Goal: Task Accomplishment & Management: Contribute content

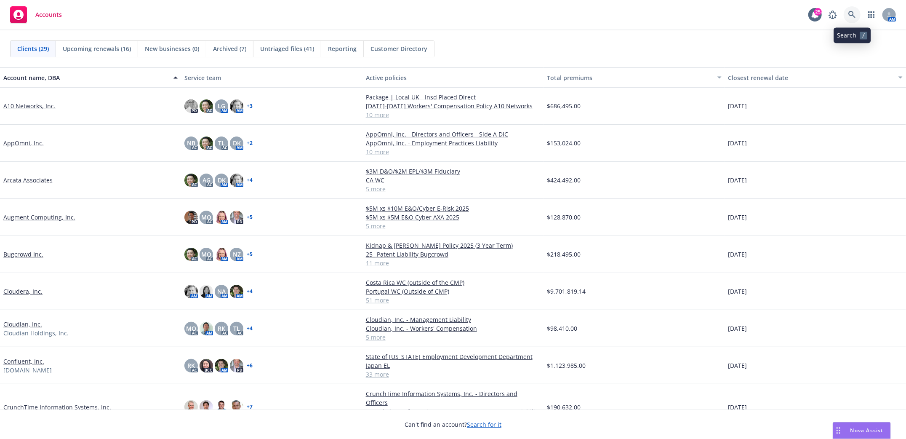
click at [852, 16] on icon at bounding box center [852, 15] width 8 height 8
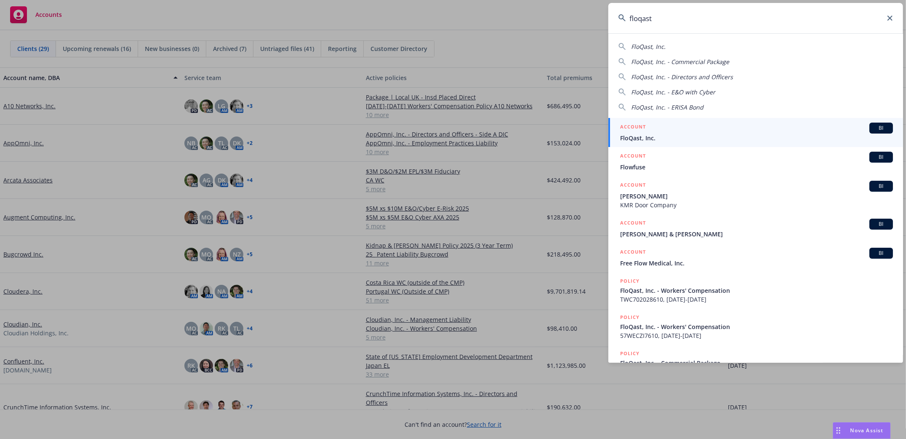
type input "floqast"
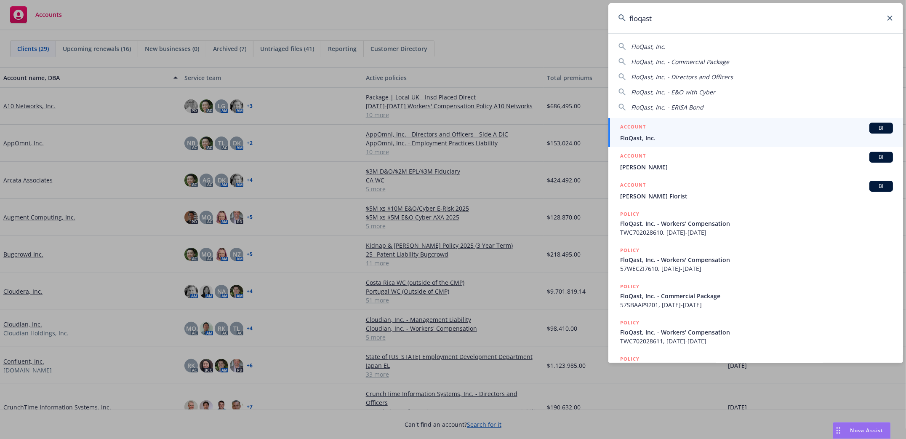
click at [633, 134] on span "FloQast, Inc." at bounding box center [756, 137] width 273 height 9
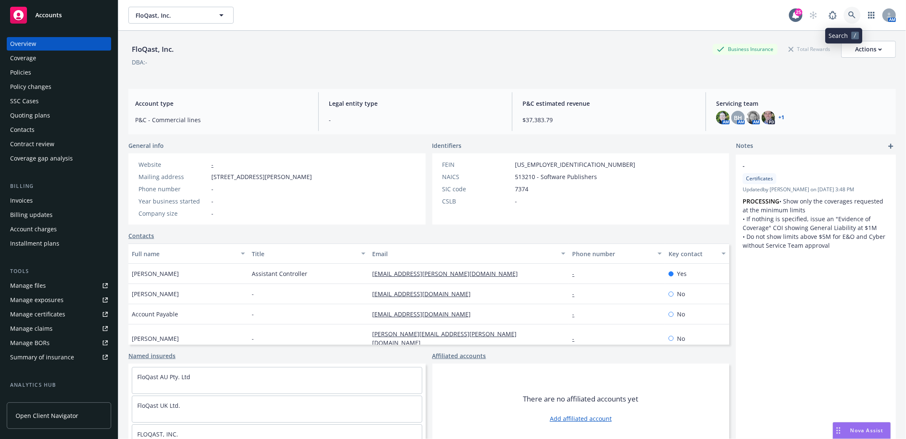
click at [848, 16] on icon at bounding box center [851, 14] width 7 height 7
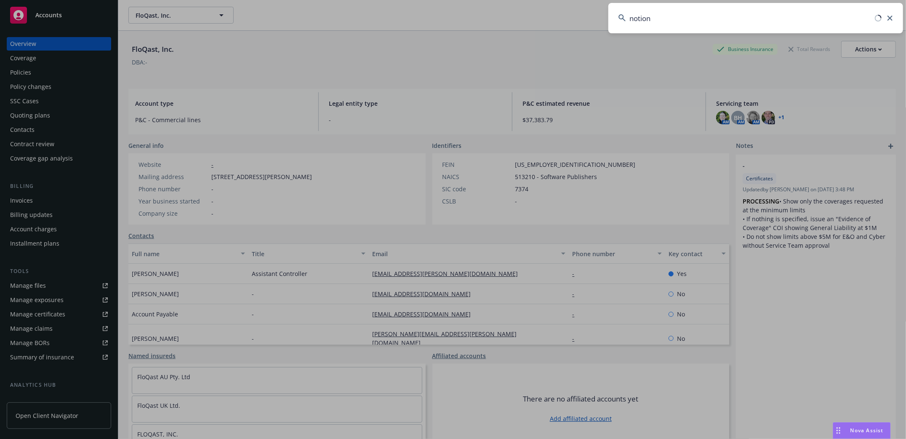
type input "notion"
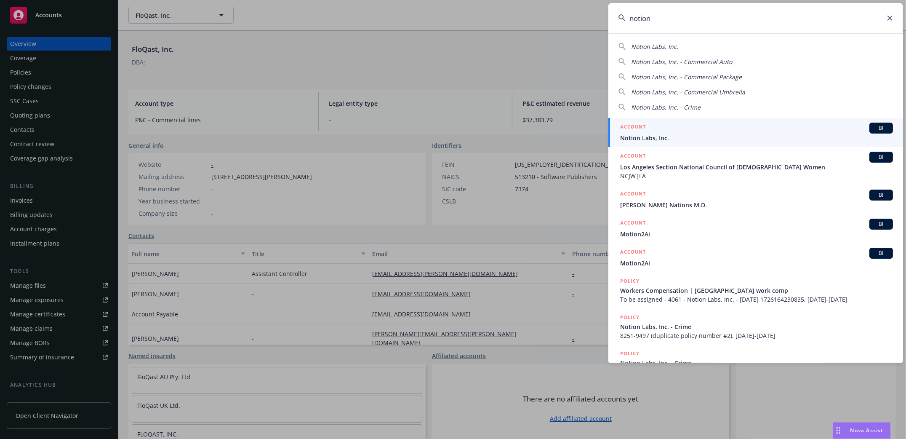
click at [644, 134] on span "Notion Labs, Inc." at bounding box center [756, 137] width 273 height 9
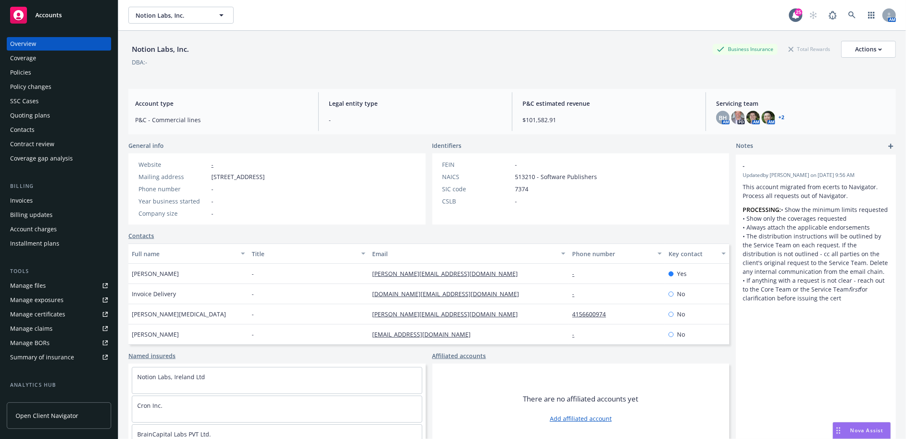
click at [23, 74] on div "Policies" at bounding box center [20, 72] width 21 height 13
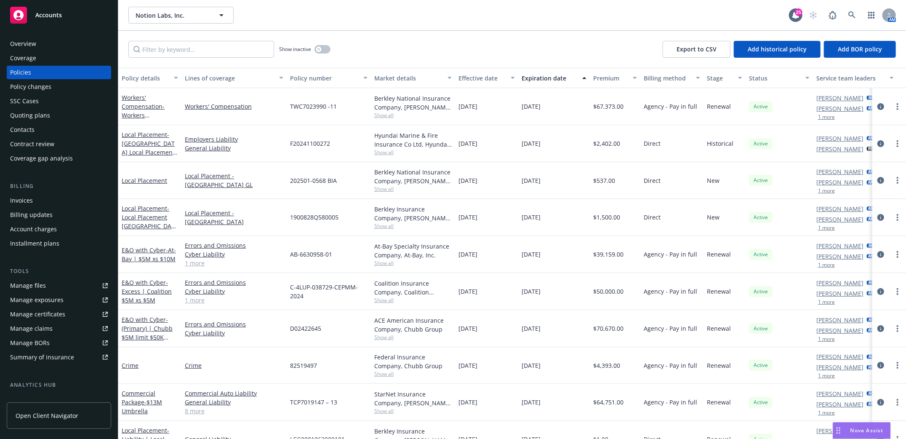
scroll to position [56, 0]
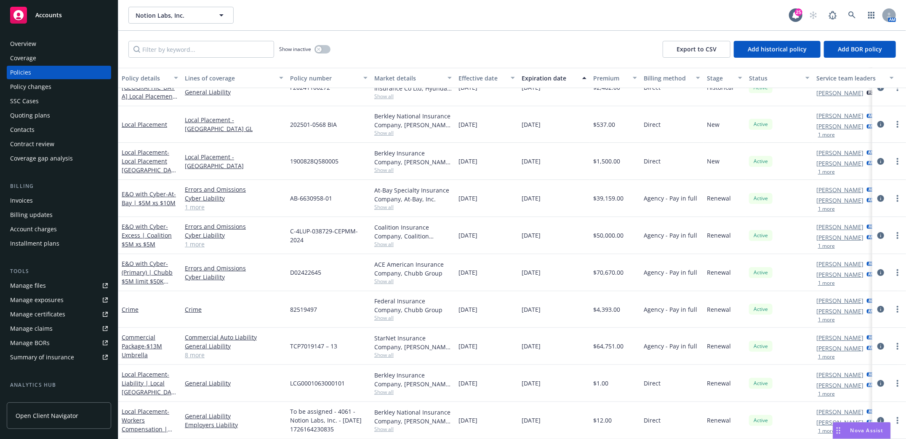
click at [10, 75] on div "Policies" at bounding box center [20, 72] width 21 height 13
click at [145, 272] on span "- (Primary) | Chubb $5M limit $50K retention" at bounding box center [147, 276] width 51 height 35
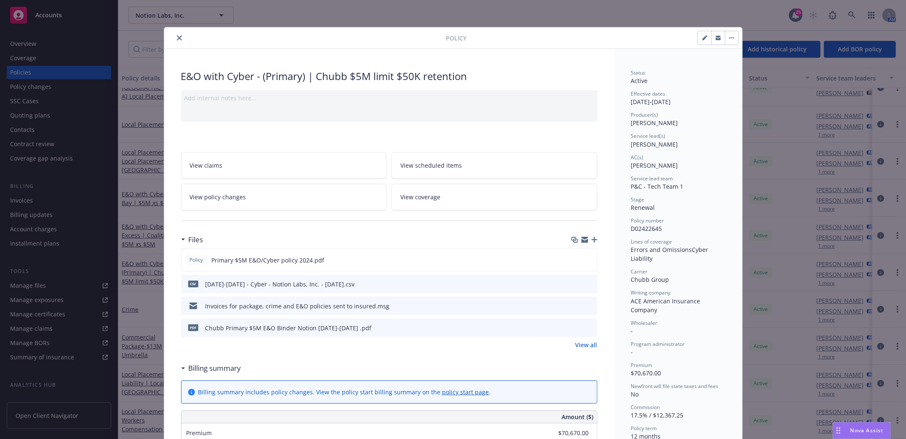
click at [174, 34] on button "close" at bounding box center [179, 38] width 10 height 10
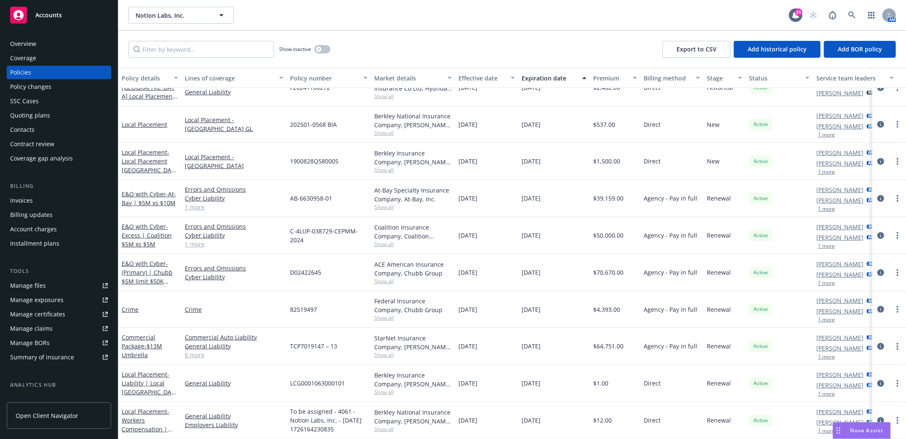
click at [25, 75] on div "Policies" at bounding box center [20, 72] width 21 height 13
click at [32, 116] on div "Quoting plans" at bounding box center [30, 115] width 40 height 13
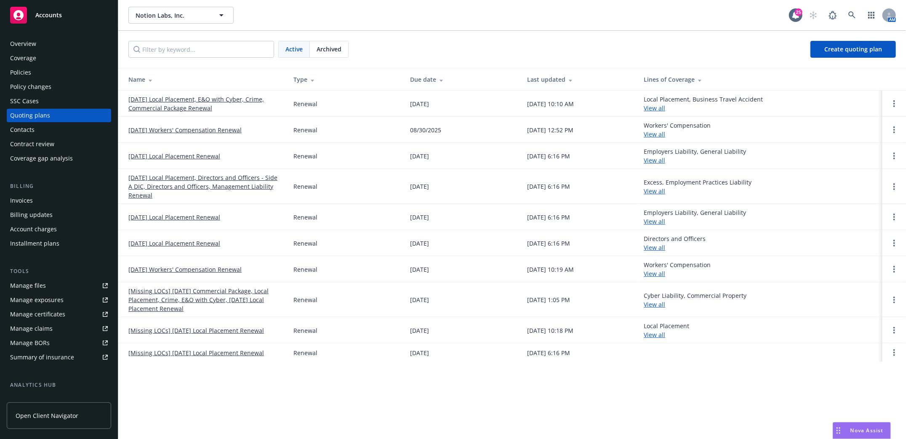
click at [158, 294] on link "[Missing LOCs] 09/12/24 Commercial Package, Local Placement, Crime, E&O with Cy…" at bounding box center [204, 299] width 152 height 27
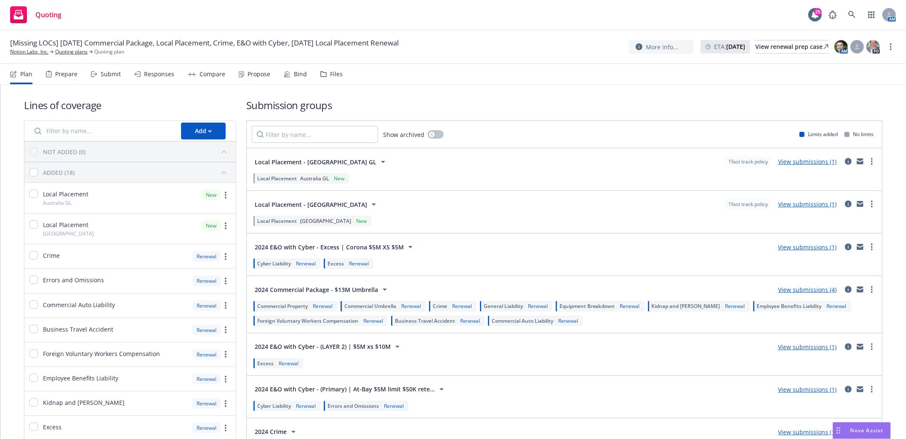
click at [102, 72] on div "Submit" at bounding box center [111, 74] width 20 height 7
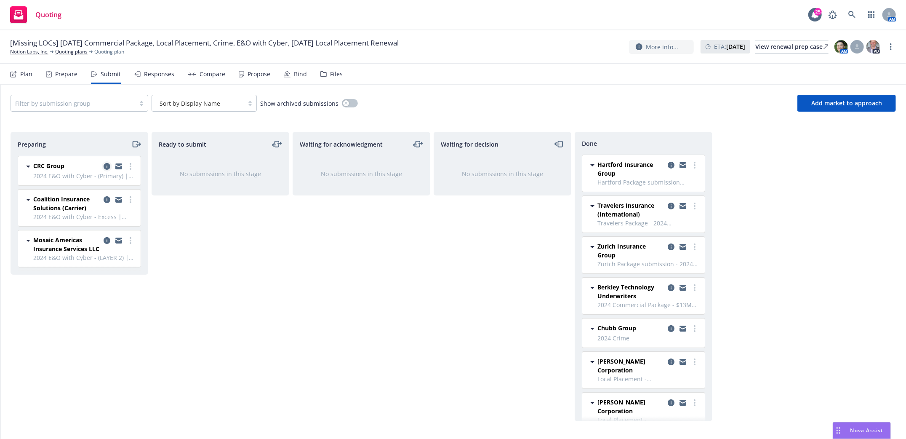
click at [105, 168] on icon "copy logging email" at bounding box center [107, 166] width 7 height 7
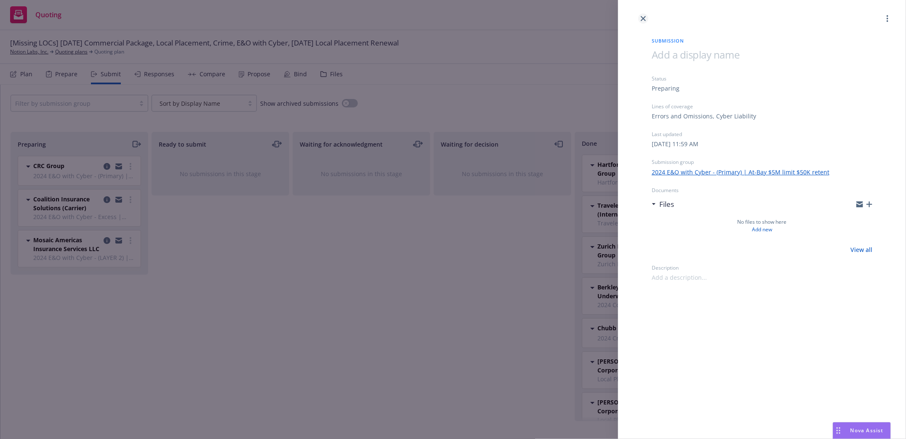
click at [645, 17] on icon "close" at bounding box center [643, 18] width 5 height 5
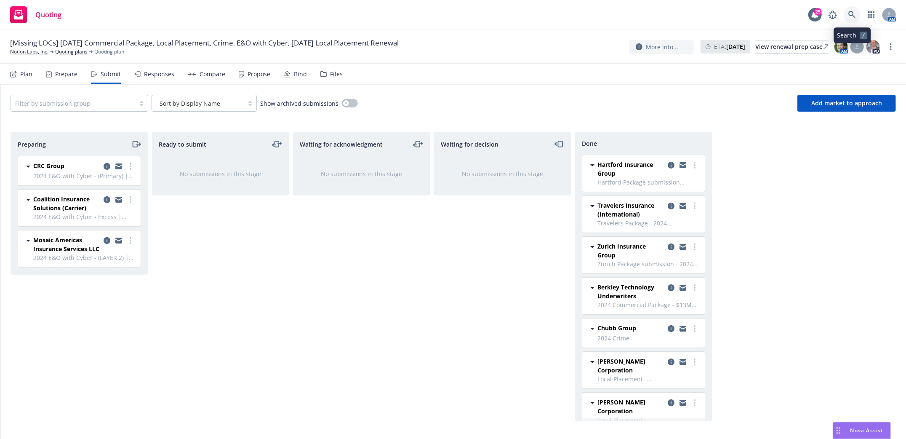
click at [848, 15] on link at bounding box center [852, 14] width 17 height 17
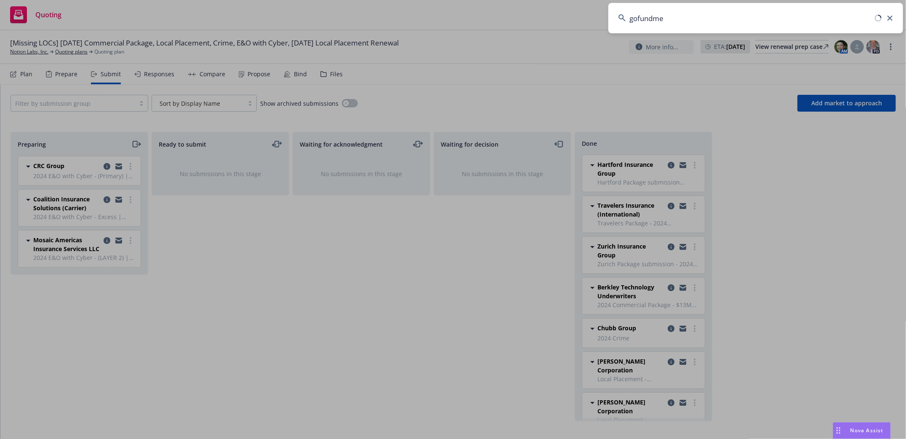
type input "gofundme"
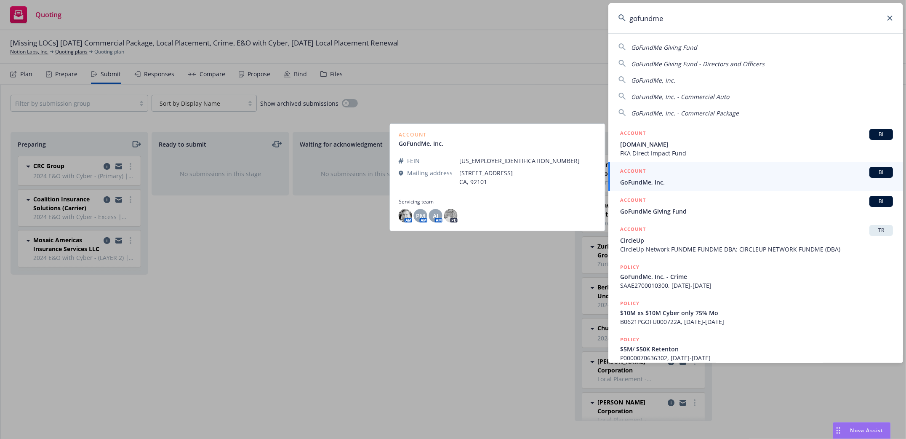
click at [636, 184] on span "GoFundMe, Inc." at bounding box center [756, 182] width 273 height 9
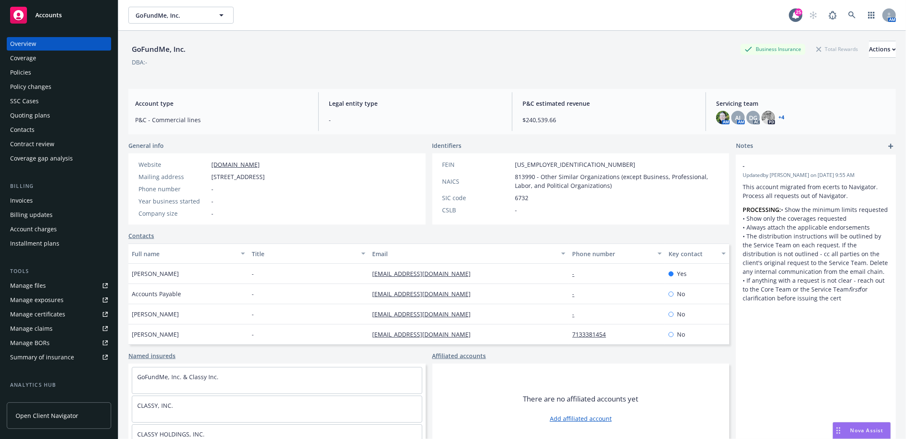
click at [26, 72] on div "Policies" at bounding box center [20, 72] width 21 height 13
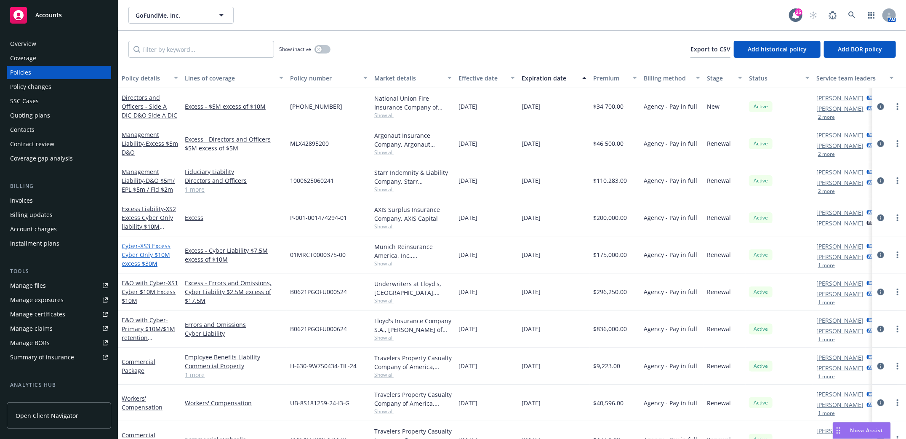
click at [149, 254] on span "- XS3 Excess Cyber Only $10M excess $30M" at bounding box center [146, 255] width 49 height 26
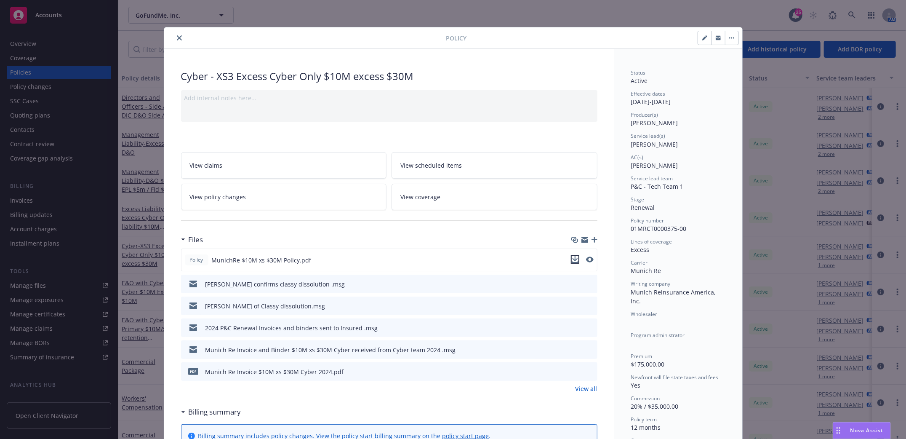
click at [572, 259] on icon "download file" at bounding box center [575, 259] width 7 height 7
click at [179, 34] on button "close" at bounding box center [179, 38] width 10 height 10
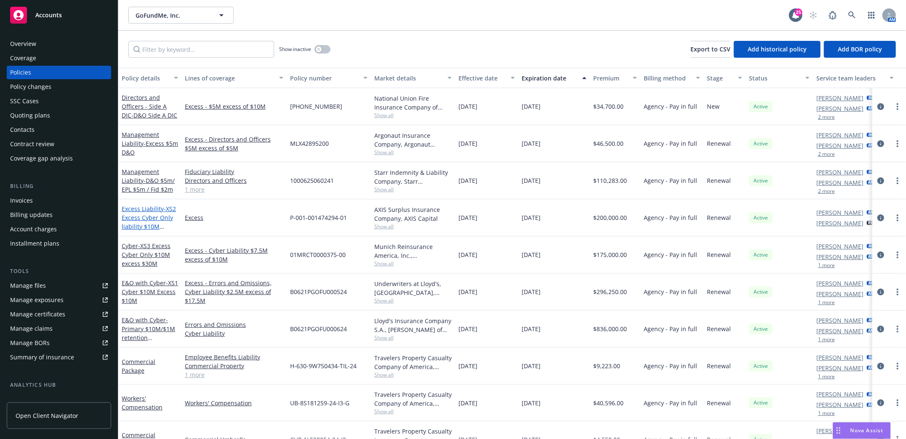
click at [139, 216] on span "- XS2 Excess Cyber Only liability $10M excess $20M" at bounding box center [149, 222] width 54 height 35
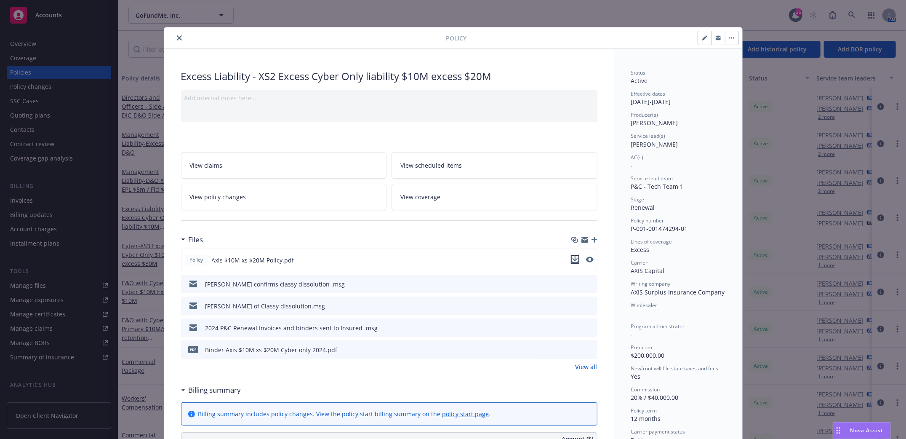
click at [572, 259] on icon "download file" at bounding box center [575, 259] width 7 height 7
click at [177, 35] on button "close" at bounding box center [179, 38] width 10 height 10
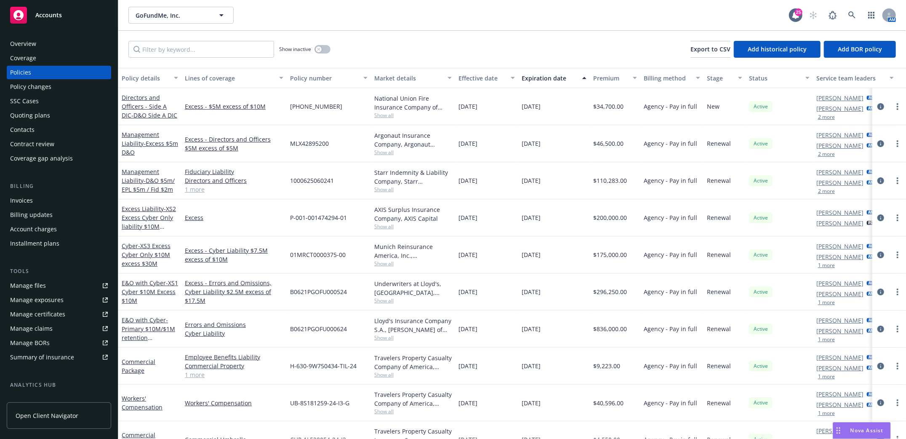
click at [25, 282] on div "Manage files" at bounding box center [28, 285] width 36 height 13
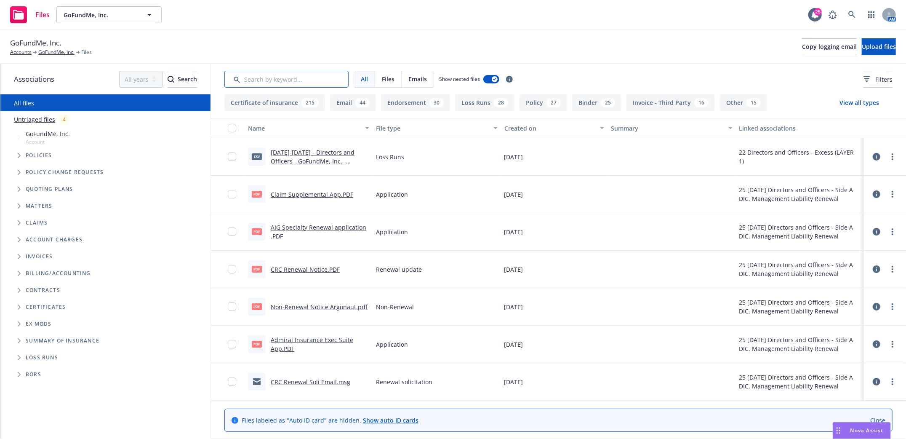
click at [272, 79] on input "Search by keyword..." at bounding box center [286, 79] width 124 height 17
type input "SOI"
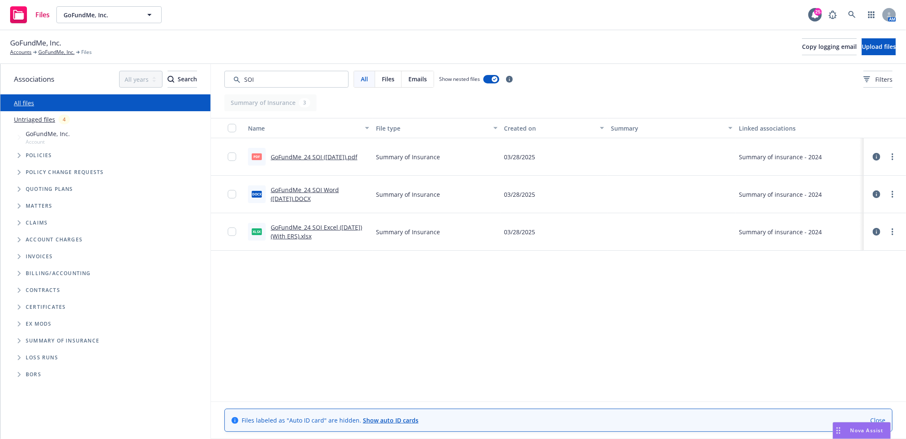
click at [319, 154] on link "GoFundMe_24 SOI (11.22.2024).pdf" at bounding box center [314, 157] width 87 height 8
click at [590, 309] on div "Name File type Created on Summary Linked associations pdf GoFundMe_24 SOI (11.2…" at bounding box center [558, 259] width 695 height 283
click at [850, 14] on icon at bounding box center [852, 15] width 8 height 8
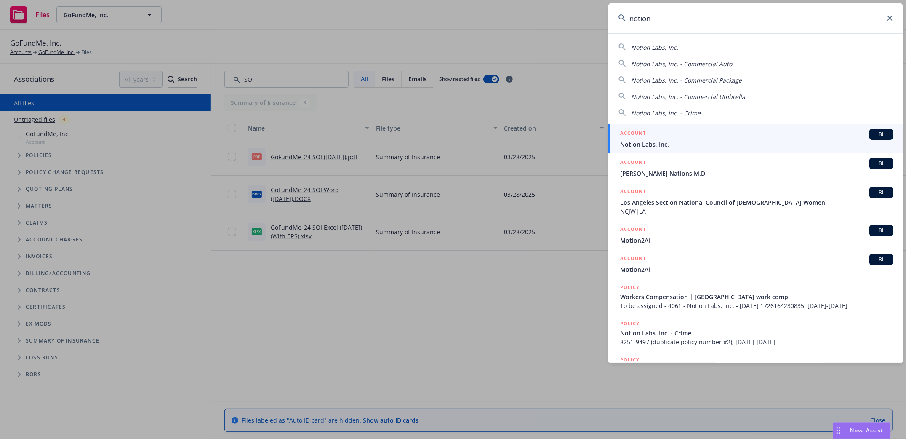
click at [660, 46] on span "Notion Labs, Inc." at bounding box center [654, 47] width 47 height 8
type input "Notion Labs, Inc."
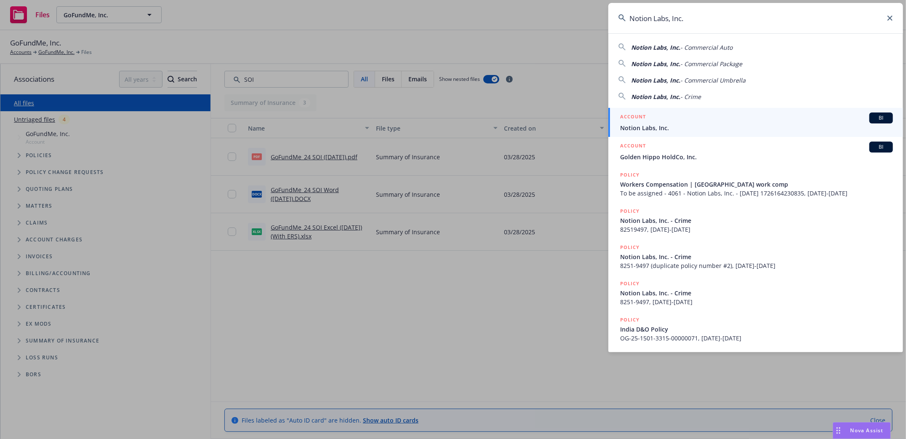
click at [646, 125] on span "Notion Labs, Inc." at bounding box center [756, 127] width 273 height 9
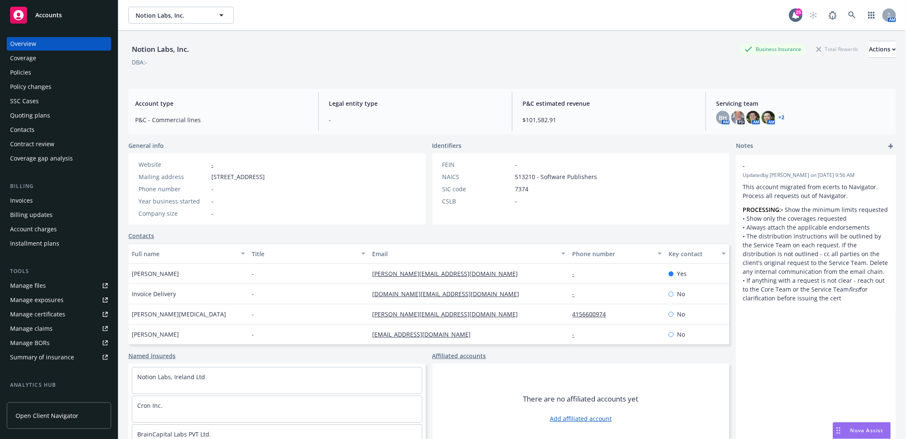
click at [24, 130] on div "Contacts" at bounding box center [22, 129] width 24 height 13
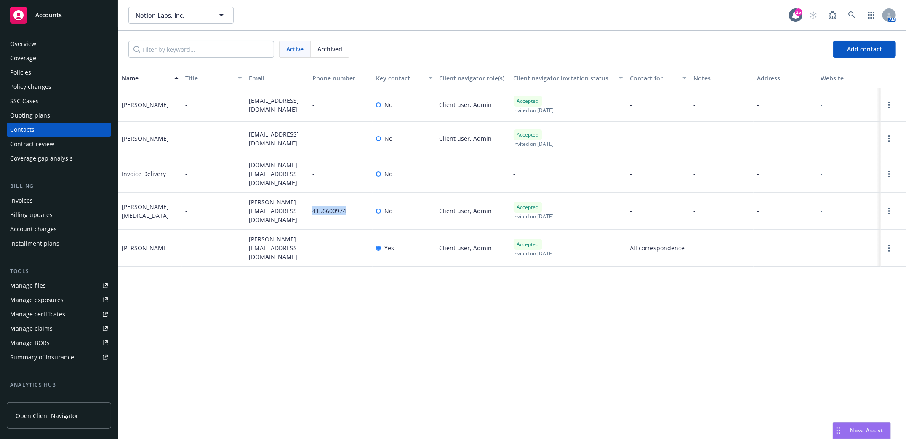
drag, startPoint x: 333, startPoint y: 207, endPoint x: 349, endPoint y: 210, distance: 15.9
click at [349, 210] on div "4156600974" at bounding box center [341, 210] width 64 height 37
copy span "4156600974"
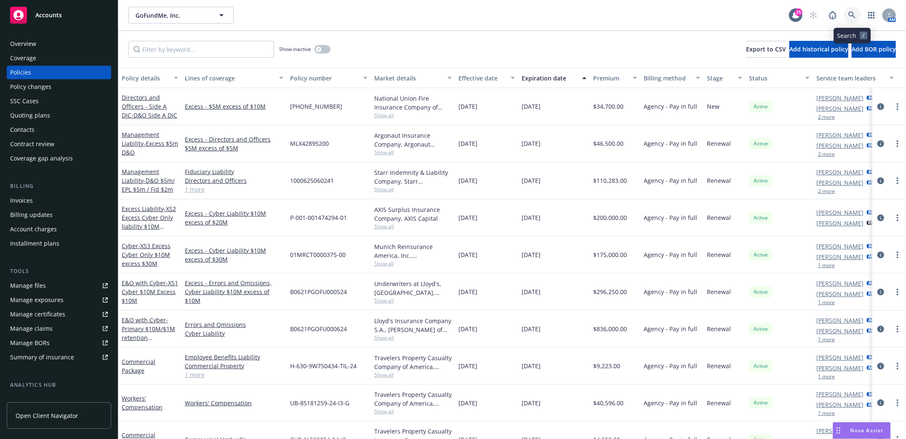
click at [850, 12] on icon at bounding box center [851, 14] width 7 height 7
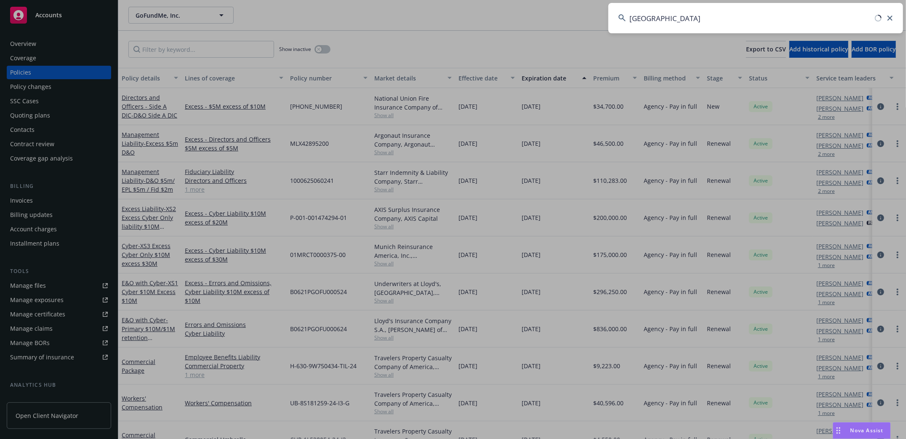
type input "Narvar"
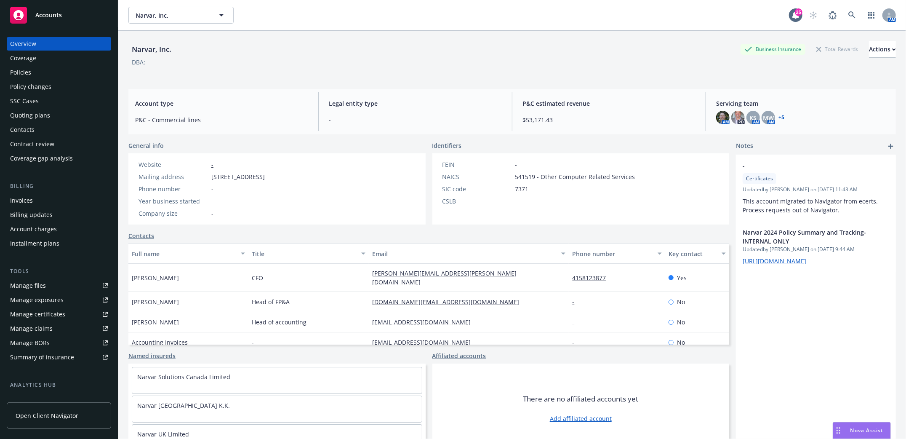
click at [18, 75] on div "Policies" at bounding box center [20, 72] width 21 height 13
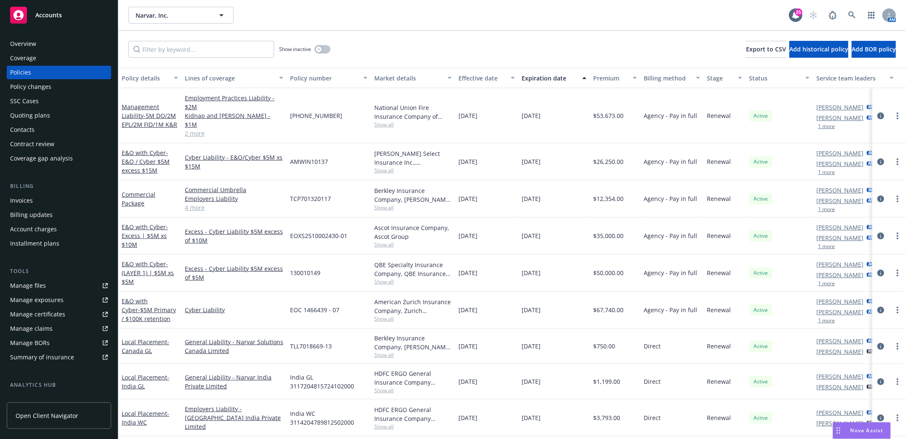
scroll to position [224, 0]
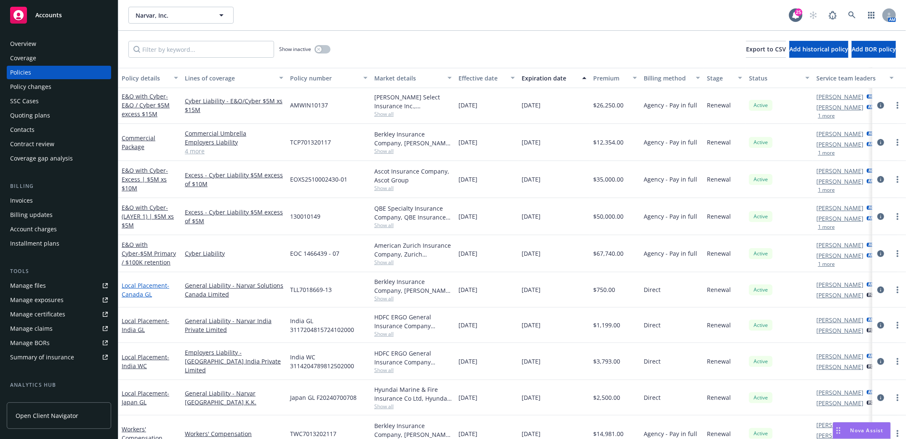
click at [139, 281] on span "- [GEOGRAPHIC_DATA] GL" at bounding box center [146, 289] width 48 height 17
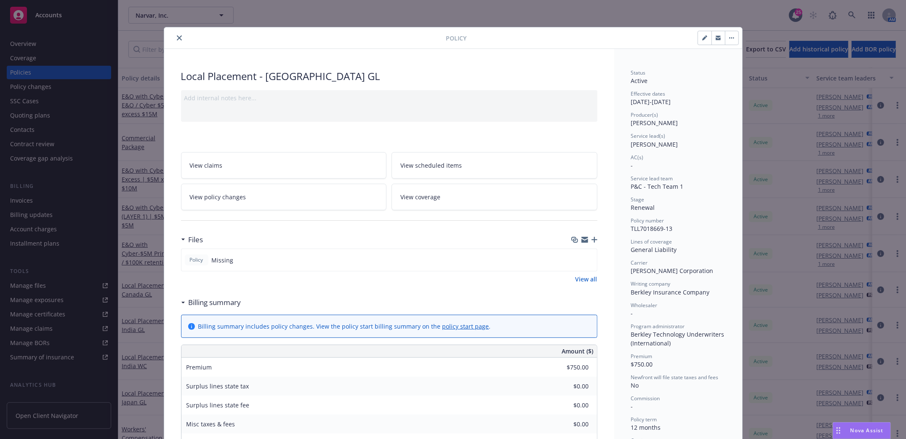
click at [592, 240] on icon "button" at bounding box center [595, 240] width 6 height 6
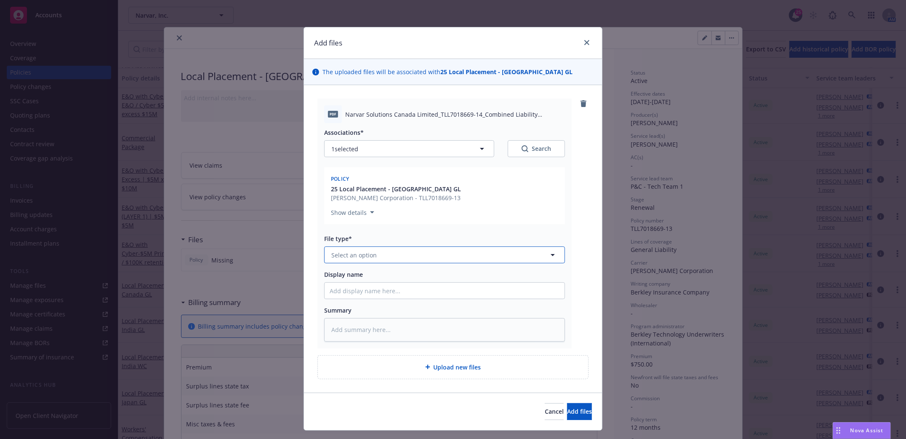
click at [424, 254] on button "Select an option" at bounding box center [444, 254] width 241 height 17
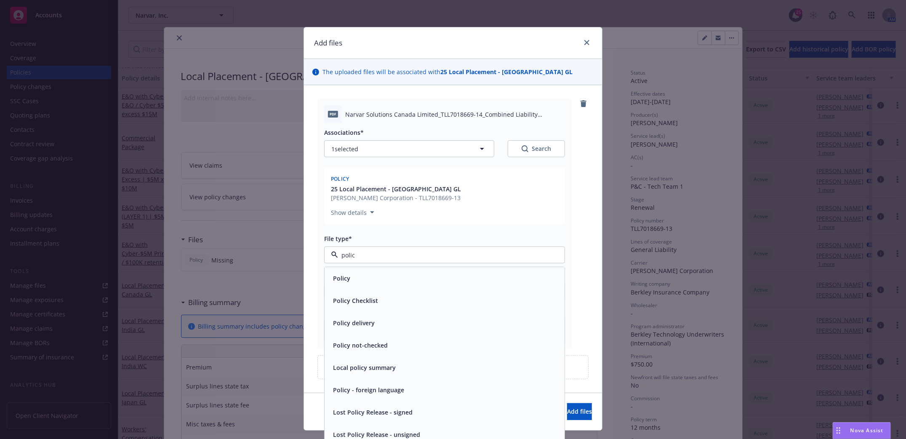
type input "policy"
click at [377, 281] on div "Policy" at bounding box center [445, 278] width 230 height 12
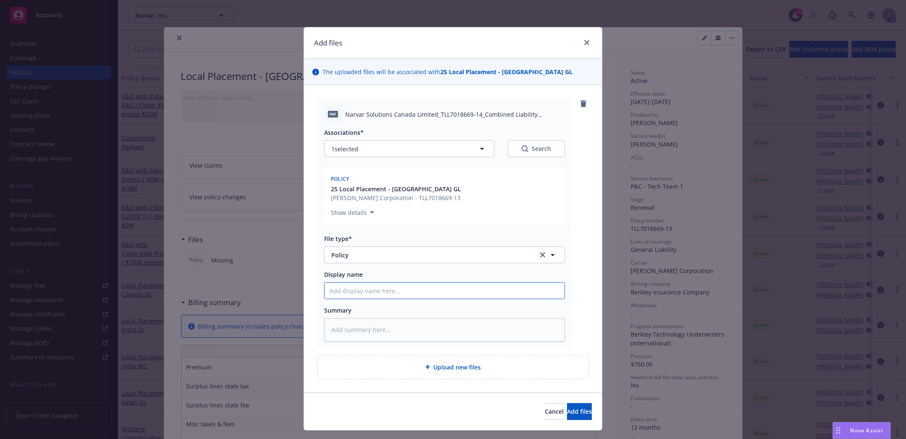
click at [376, 289] on input "Display name" at bounding box center [445, 291] width 240 height 16
type textarea "x"
type input "L"
type textarea "x"
type input "Lo"
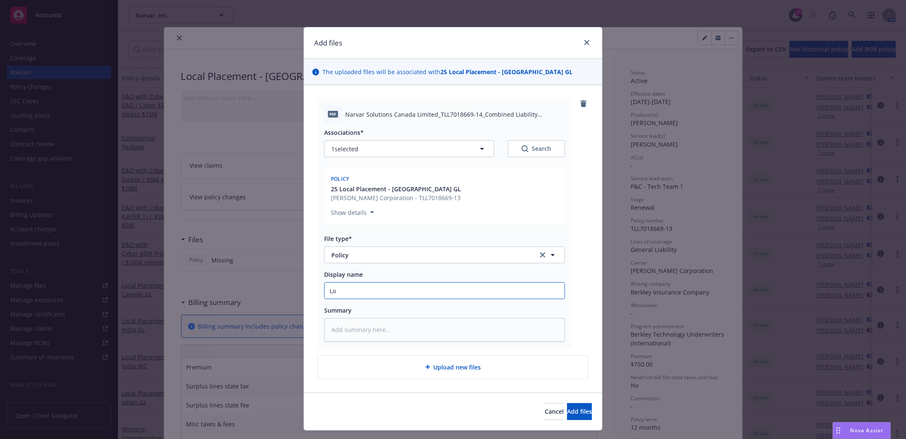
type textarea "x"
type input "Loc"
type textarea "x"
type input "Loca"
type textarea "x"
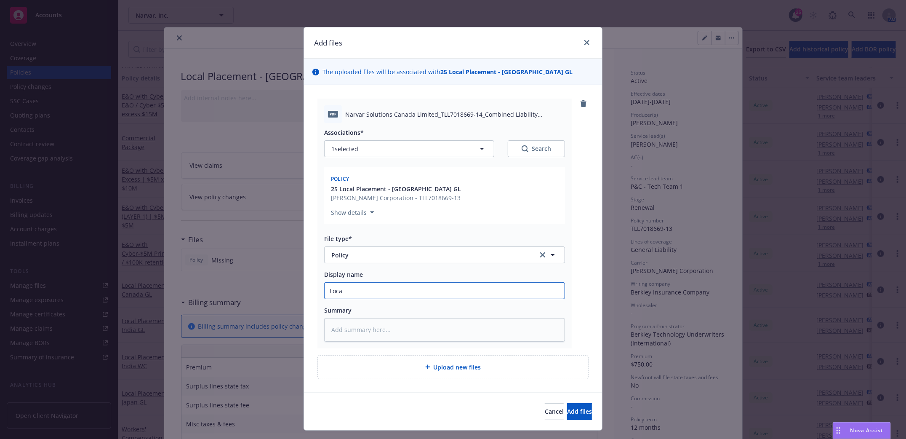
type input "Local"
type textarea "x"
type input "Local C"
type textarea "x"
type input "Local Ca"
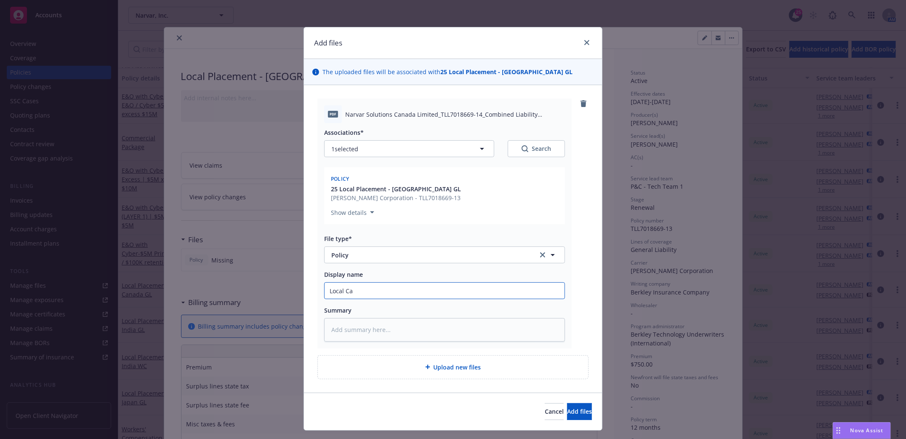
type textarea "x"
type input "Local Can"
type textarea "x"
type input "Local Cana"
type textarea "x"
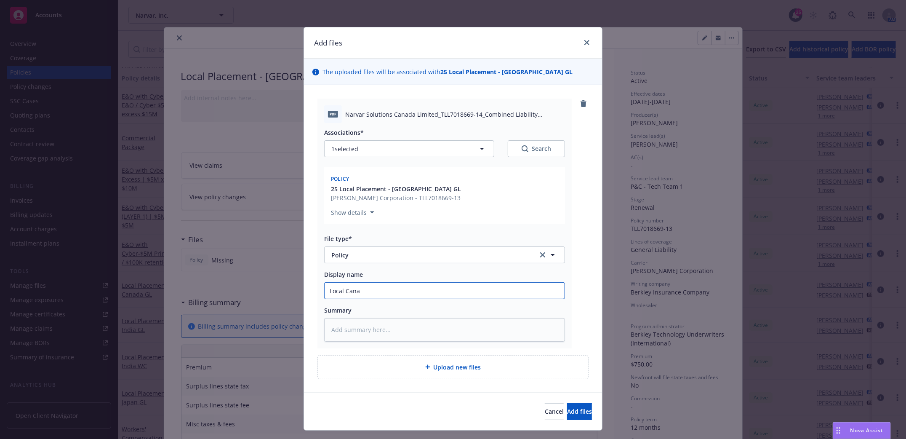
type input "Local Canad"
type textarea "x"
type input "Local [GEOGRAPHIC_DATA]"
type textarea "x"
type input "Local [GEOGRAPHIC_DATA]"
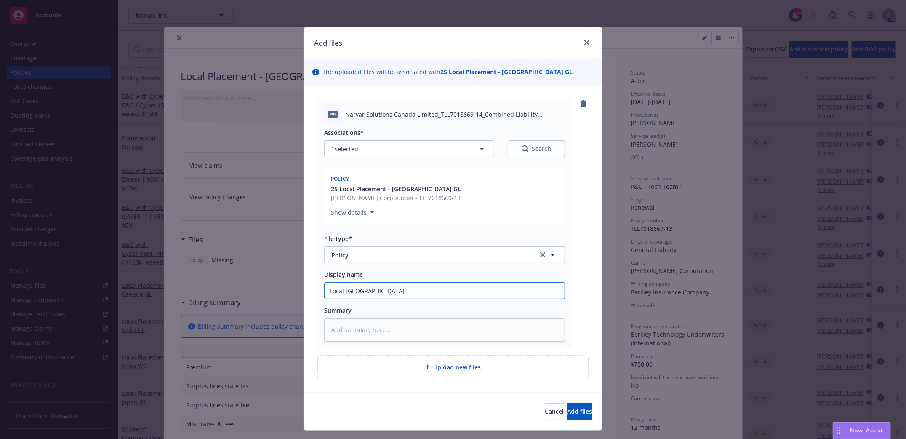
type textarea "x"
type input "Local [GEOGRAPHIC_DATA] GL"
type textarea "x"
type input "Local [GEOGRAPHIC_DATA] GL"
type textarea "x"
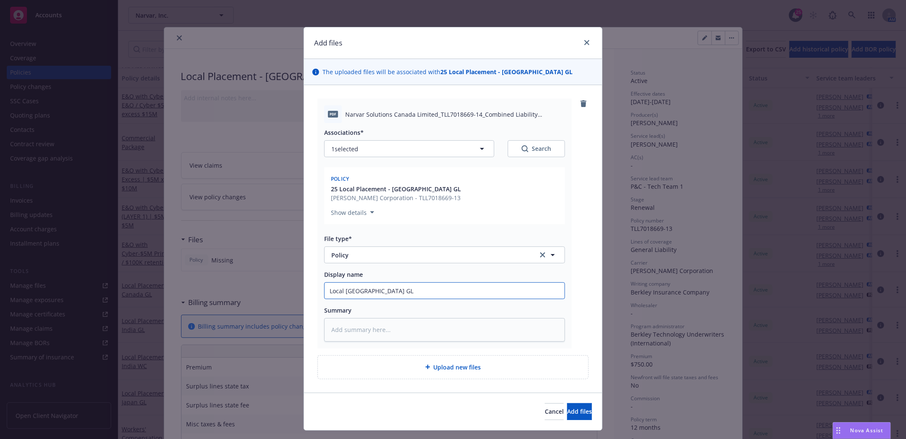
type input "Local [GEOGRAPHIC_DATA] GL P"
type textarea "x"
type input "Local [GEOGRAPHIC_DATA] GL Po"
type textarea "x"
type input "Local [GEOGRAPHIC_DATA] GL Pol"
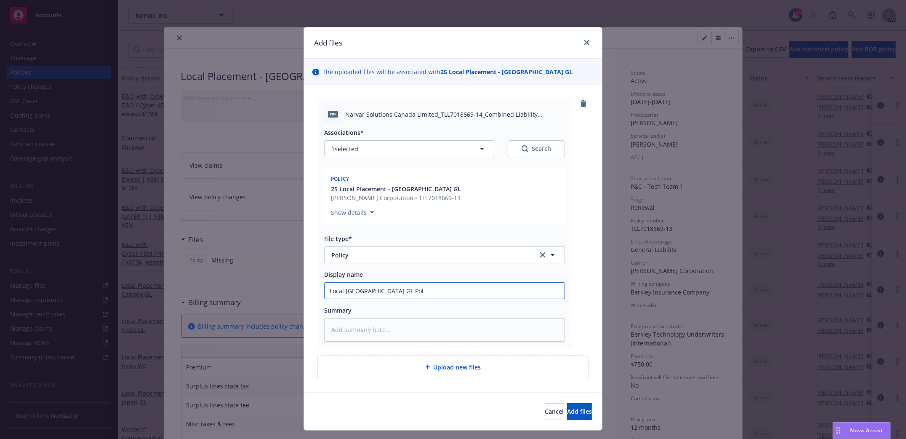
type textarea "x"
type input "Local [GEOGRAPHIC_DATA] [PERSON_NAME]"
type textarea "x"
type input "Local [GEOGRAPHIC_DATA] [PERSON_NAME]"
type textarea "x"
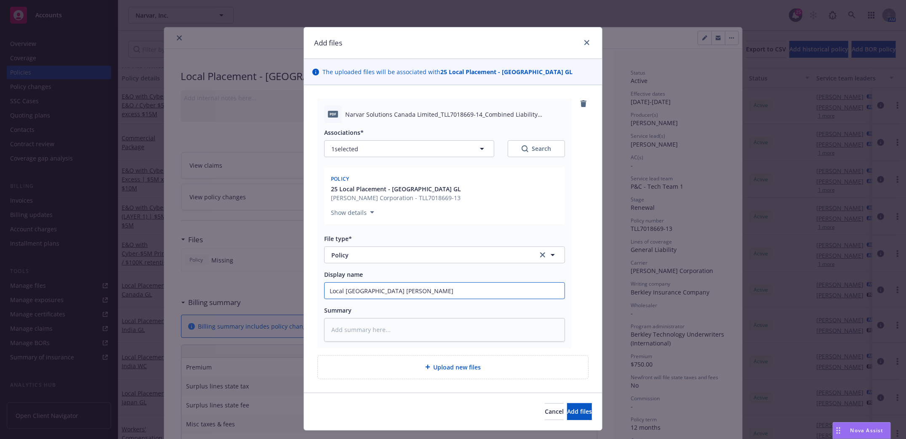
type input "Local Canada GL Policy"
type textarea "x"
type input "Local Canada GL Policy"
type textarea "x"
type input "Local Canada GL Policy 2"
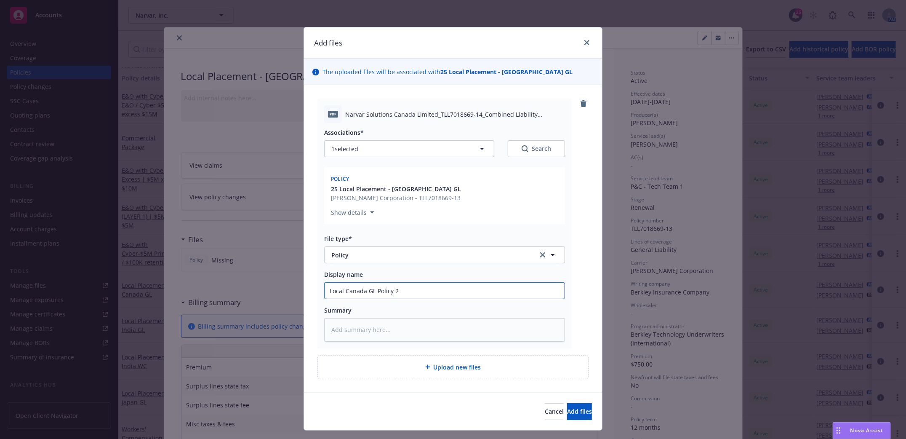
type textarea "x"
type input "Local Canada GL Policy 20"
type textarea "x"
type input "Local Canada GL Policy 202"
type textarea "x"
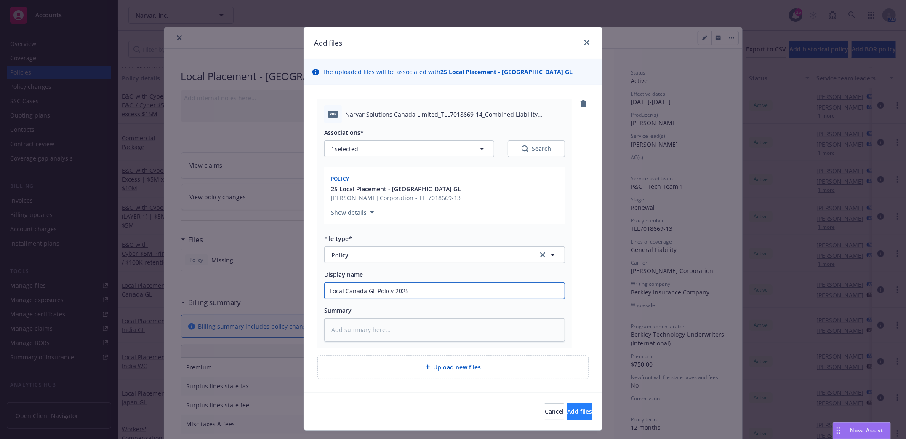
type input "Local Canada GL Policy 2025"
click at [567, 408] on span "Add files" at bounding box center [579, 411] width 25 height 8
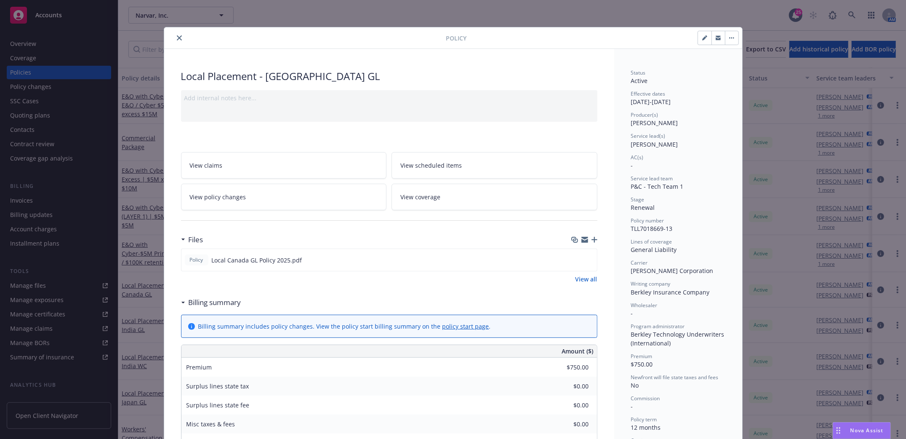
click at [592, 239] on icon "button" at bounding box center [595, 240] width 6 height 6
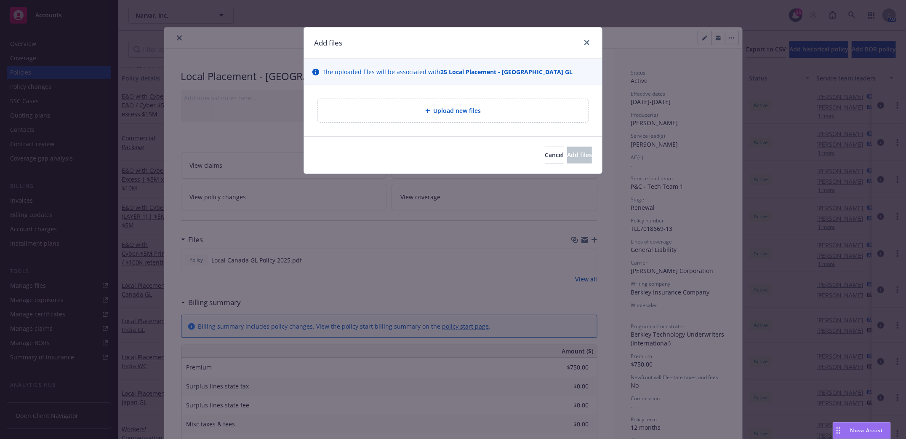
type textarea "x"
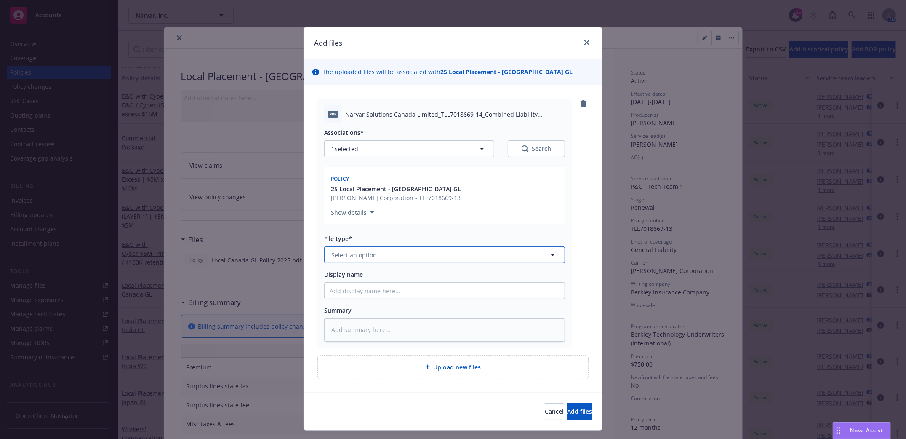
click at [400, 254] on button "Select an option" at bounding box center [444, 254] width 241 height 17
type input "invoice"
click at [456, 301] on div "Invoice - Third Party" at bounding box center [445, 301] width 230 height 12
click at [390, 291] on input "Display name" at bounding box center [445, 291] width 240 height 16
click at [377, 294] on input "Display name" at bounding box center [445, 291] width 240 height 16
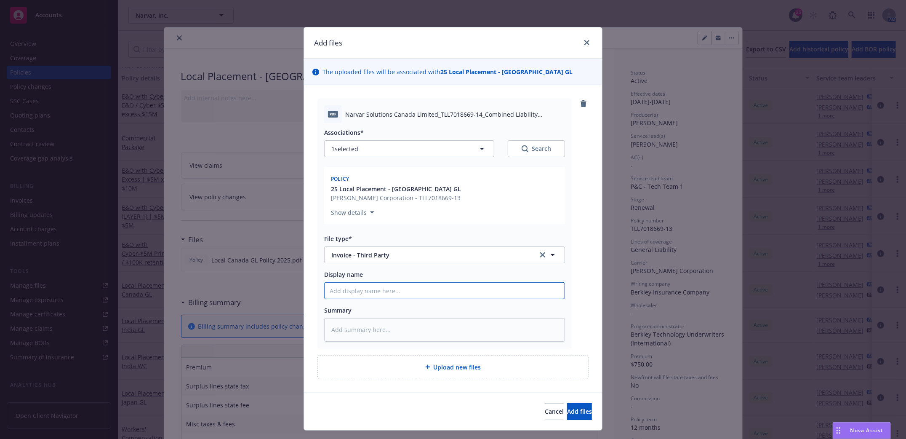
type textarea "x"
type input "Be"
type textarea "x"
type input "[PERSON_NAME]"
type textarea "x"
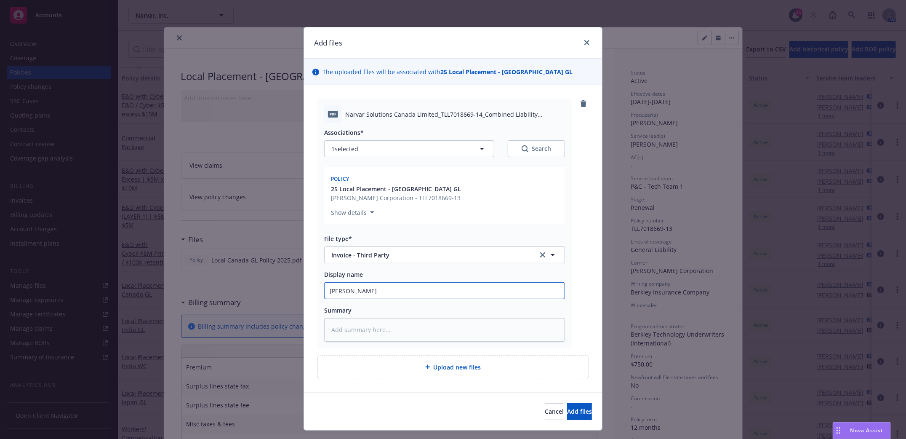
type input "Berkl"
type textarea "x"
type input "Berkle"
type textarea "x"
type input "Berkley"
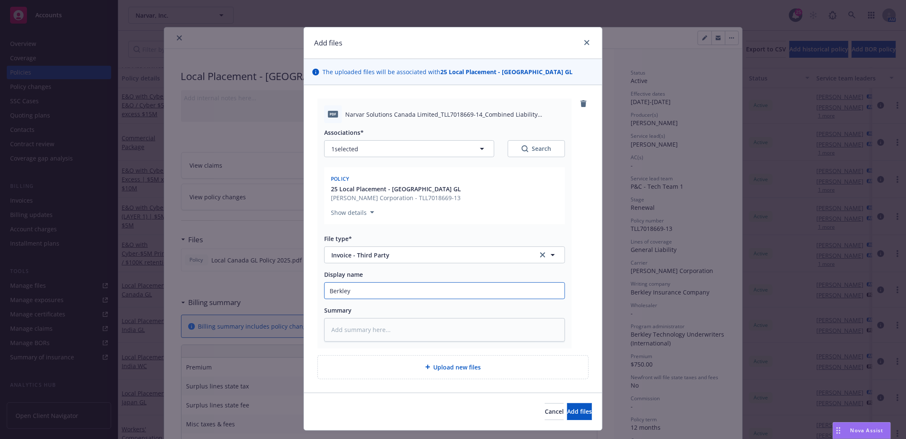
type textarea "x"
type input "Berkley"
type textarea "x"
type input "Berkley I"
type textarea "x"
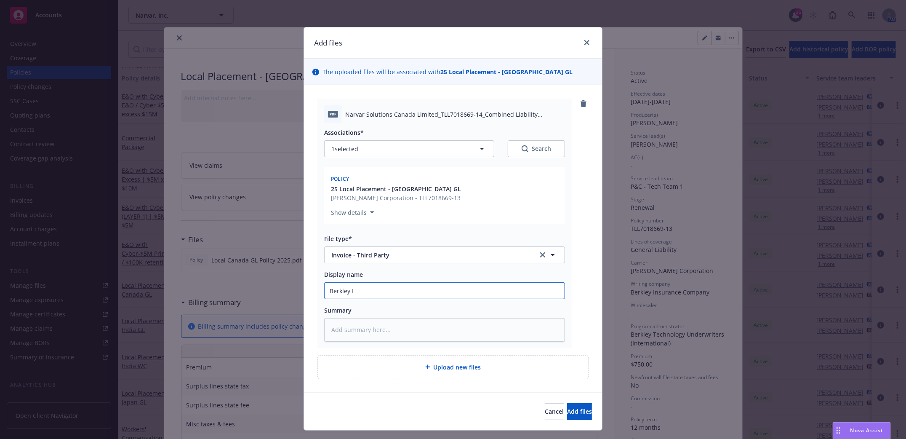
type input "Berkley In"
type textarea "x"
type input "Berkley Inv"
type textarea "x"
type input "Berkley Invo"
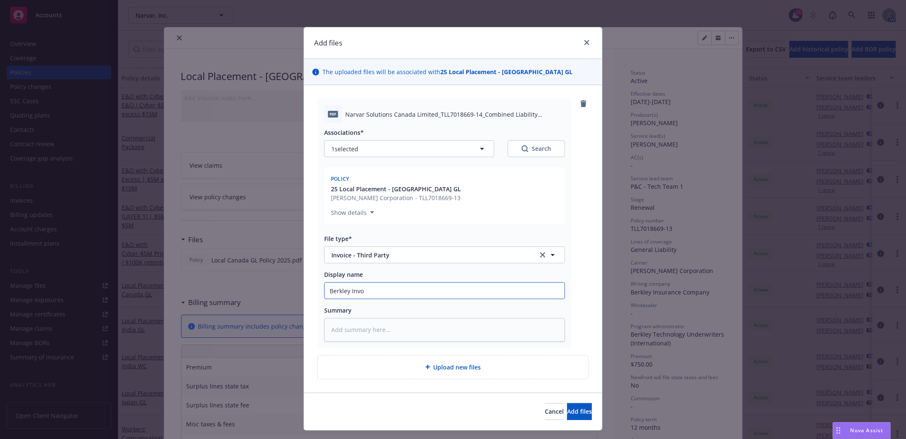
type textarea "x"
type input "Berkley Invoi"
type textarea "x"
type input "Berkley Invoic"
type textarea "x"
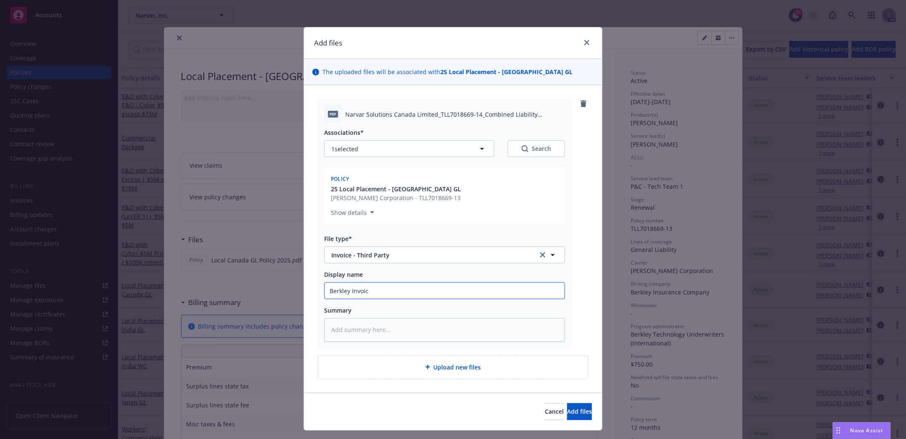
type input "Berkley Invoice"
type textarea "x"
type input "Berkley Invoice"
type textarea "x"
type input "Berkley Invoice l"
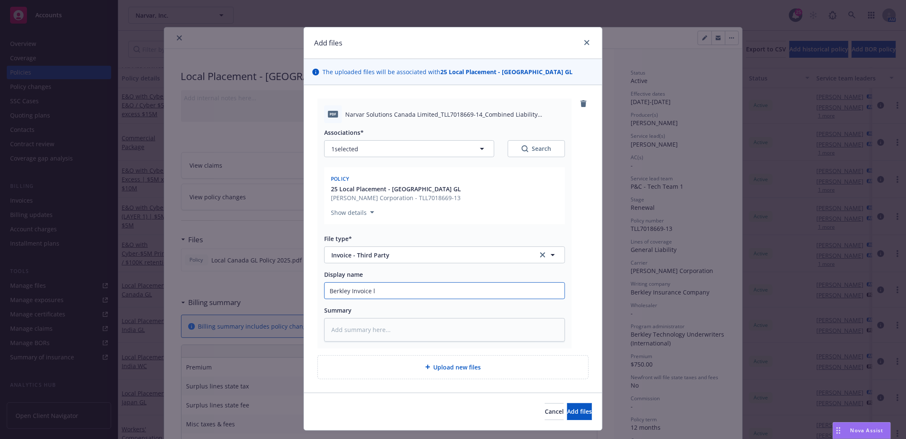
type textarea "x"
type input "Berkley Invoice lo"
type textarea "x"
type input "Berkley Invoice loc"
type textarea "x"
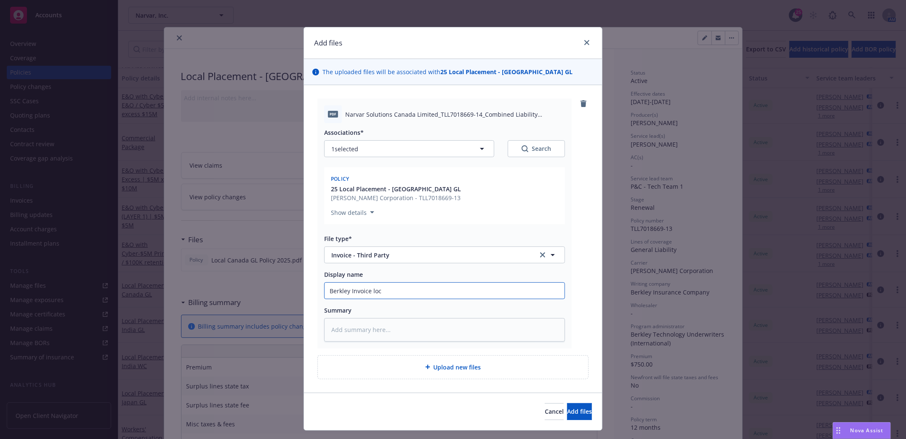
type input "Berkley Invoice loca"
type textarea "x"
type input "Berkley Invoice local"
type textarea "x"
type input "Berkley Invoice local"
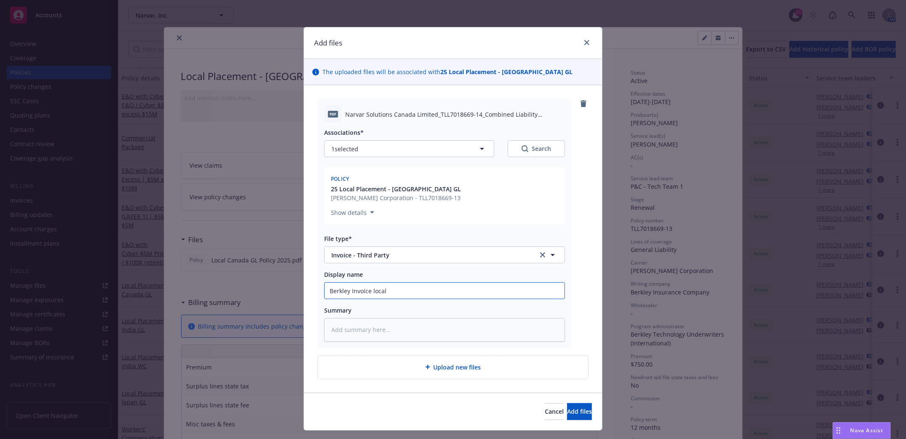
type textarea "x"
type input "Berkley Invoice local c"
type textarea "x"
type input "Berkley Invoice local ca"
type textarea "x"
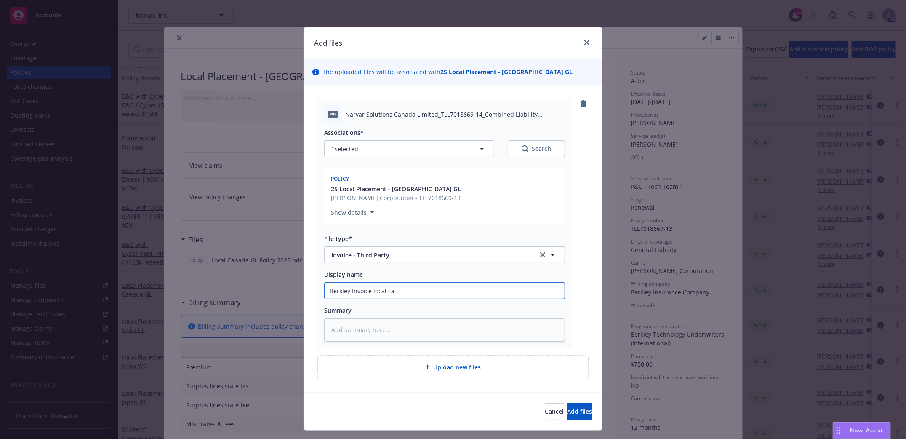
type input "Berkley Invoice local can"
type textarea "x"
type input "Berkley Invoice local cana"
type textarea "x"
type input "Berkley Invoice local canad"
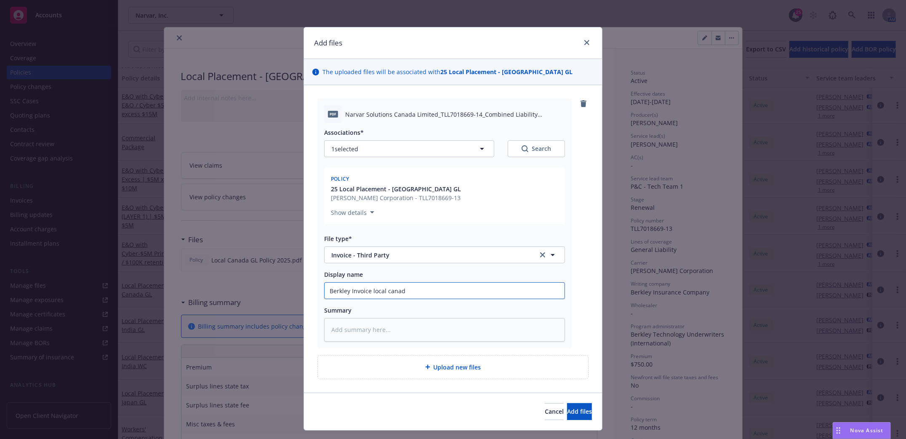
type textarea "x"
type input "Berkley Invoice local [GEOGRAPHIC_DATA]"
type textarea "x"
type input "Berkley Invoice local [GEOGRAPHIC_DATA]"
type textarea "x"
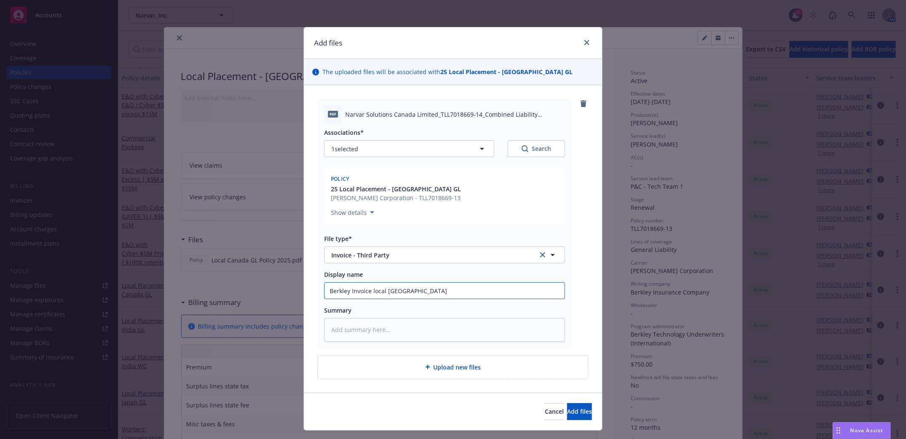
type input "Berkley Invoice local canada G"
type textarea "x"
type input "Berkley Invoice local canada GL"
type textarea "x"
type input "Berkley Invoice local canada GL"
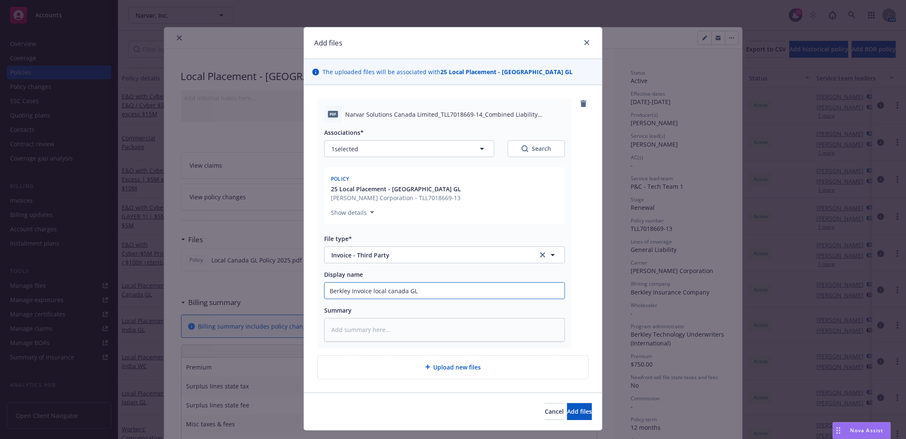
type textarea "x"
type input "Berkley Invoice local canada GL 2"
type textarea "x"
type input "Berkley Invoice local canada GL 20"
type textarea "x"
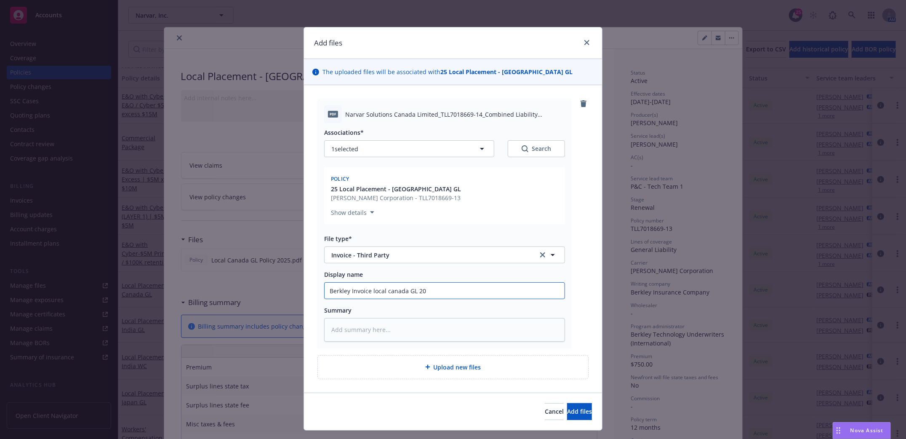
type input "Berkley Invoice local canada GL 202"
type textarea "x"
type input "Berkley Invoice local canada GL 2025"
click at [384, 293] on input "Berkley Invoice local canada GL 2025" at bounding box center [445, 291] width 240 height 16
click at [383, 293] on input "Berkley Invoice local canada GL 2025" at bounding box center [445, 291] width 240 height 16
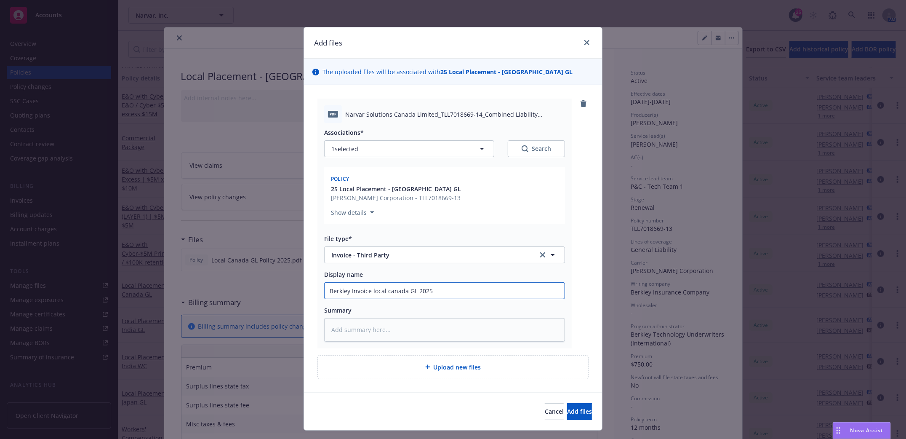
type textarea "x"
type input "Berkley Invoice local Ccanada GL 2025"
type textarea "x"
type input "Berkley Invoice local [GEOGRAPHIC_DATA] GL 2025"
drag, startPoint x: 576, startPoint y: 410, endPoint x: 559, endPoint y: 407, distance: 17.5
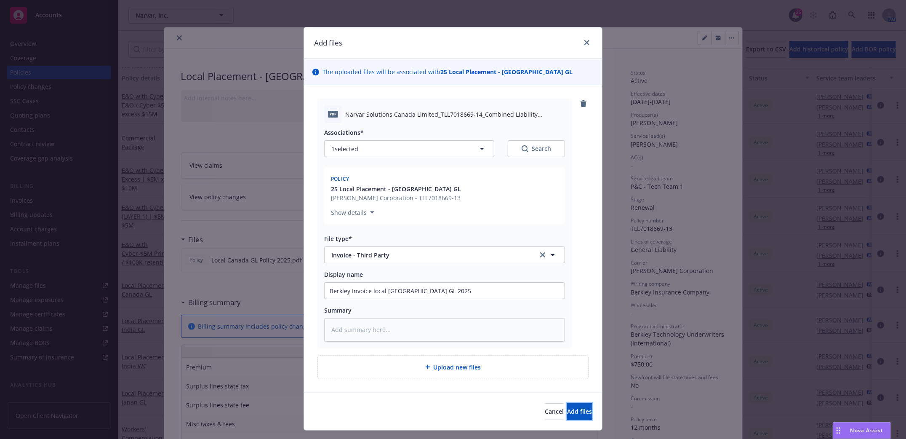
click at [575, 410] on button "Add files" at bounding box center [579, 411] width 25 height 17
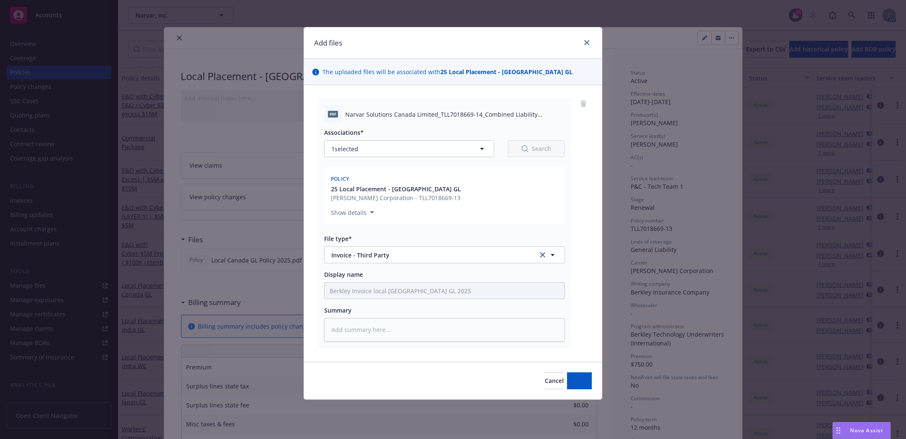
type textarea "x"
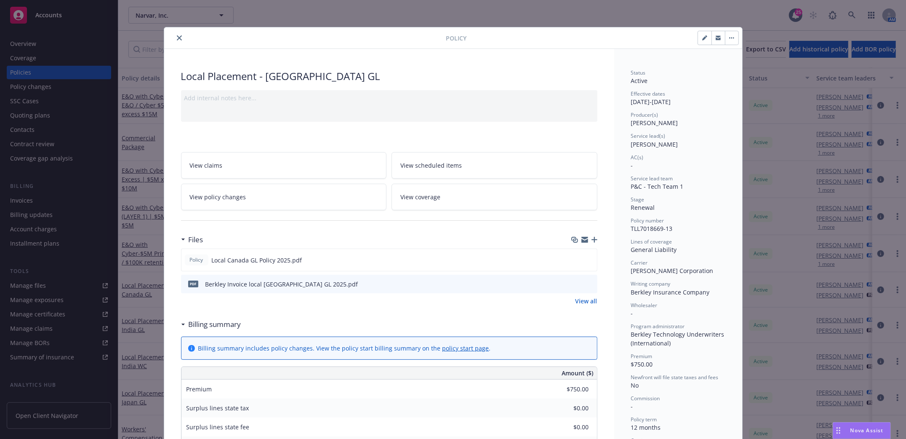
click at [179, 39] on button "close" at bounding box center [179, 38] width 10 height 10
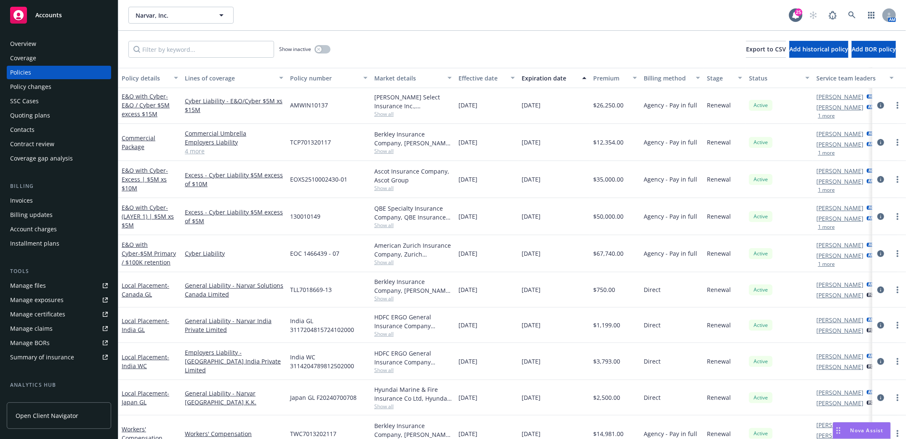
click at [24, 72] on div "Policies" at bounding box center [20, 72] width 21 height 13
